Goal: Transaction & Acquisition: Obtain resource

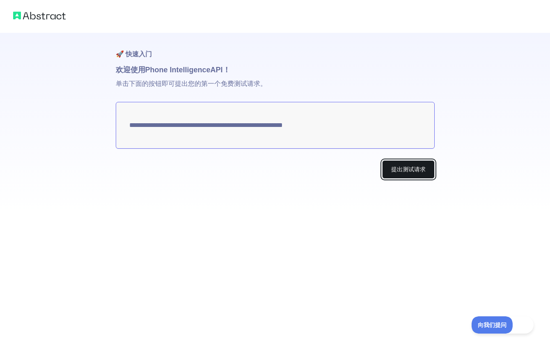
click at [396, 170] on font "提出测试请求" at bounding box center [408, 169] width 34 height 7
click at [421, 177] on button "提出测试请求" at bounding box center [408, 169] width 53 height 18
